Goal: Register for event/course

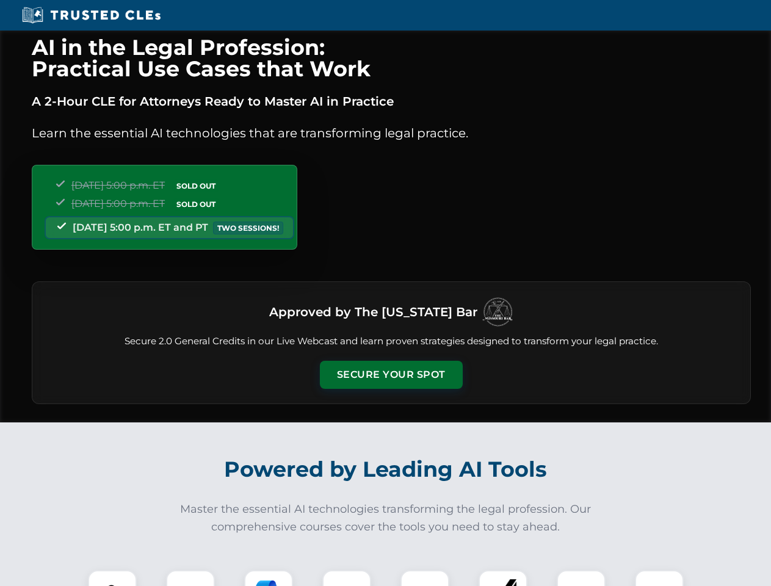
click at [391, 375] on button "Secure Your Spot" at bounding box center [391, 375] width 143 height 28
click at [112, 578] on img at bounding box center [112, 594] width 35 height 35
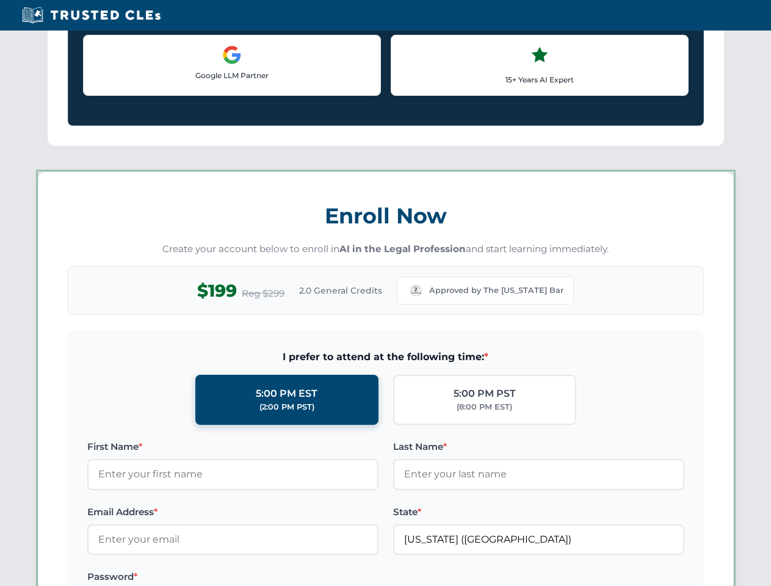
click at [269, 578] on label "Password *" at bounding box center [232, 577] width 291 height 15
